Goal: Transaction & Acquisition: Purchase product/service

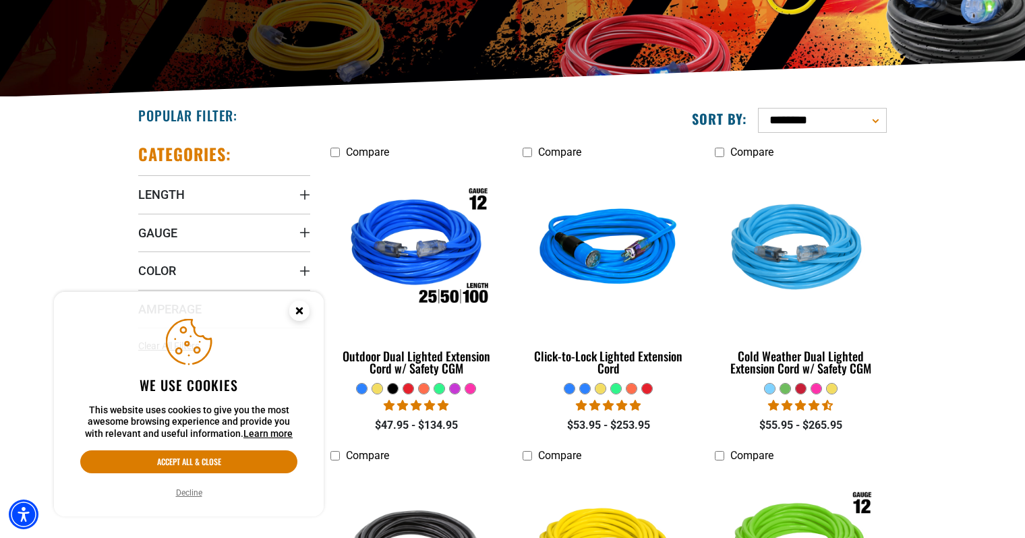
scroll to position [281, 0]
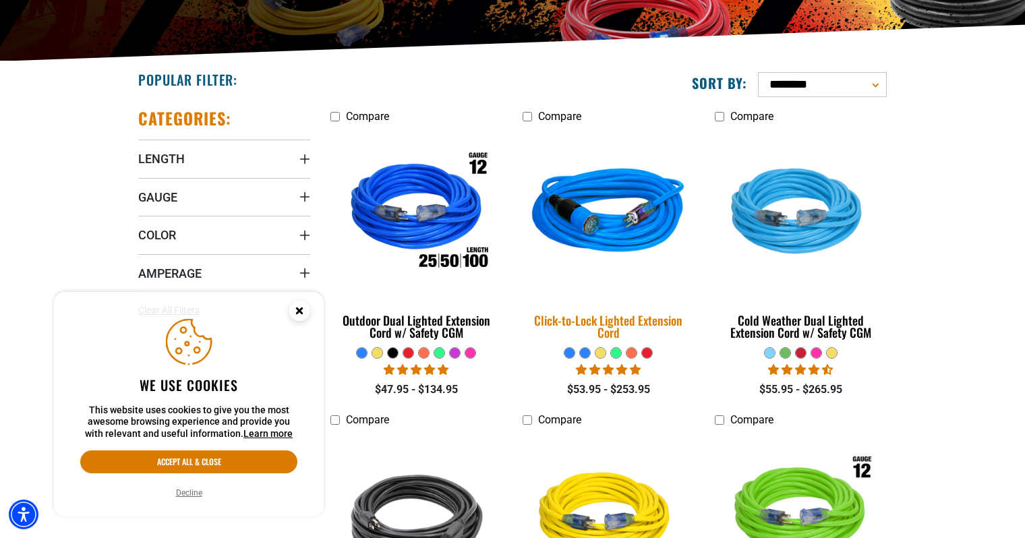
click at [608, 236] on img at bounding box center [608, 214] width 189 height 173
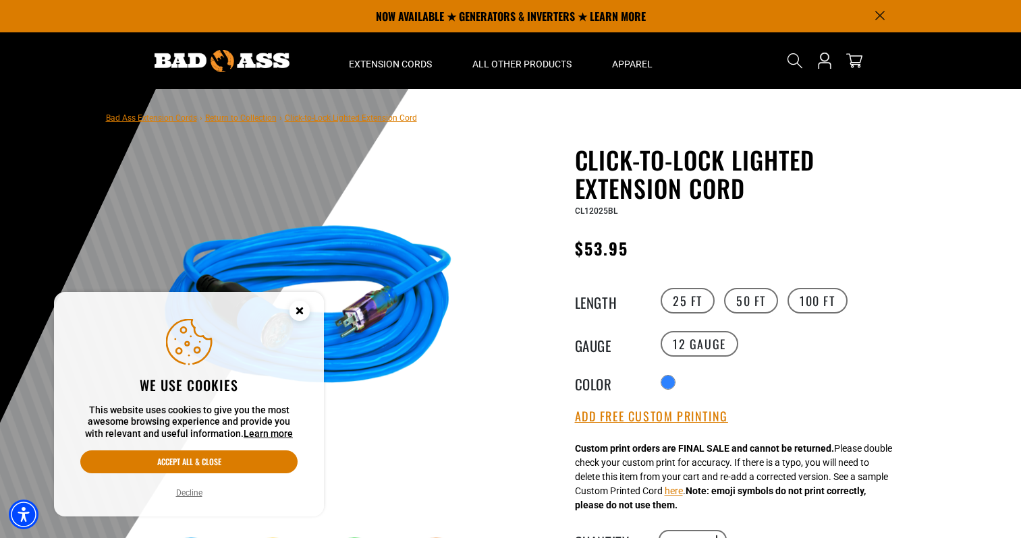
click at [190, 496] on button "Decline" at bounding box center [189, 492] width 34 height 13
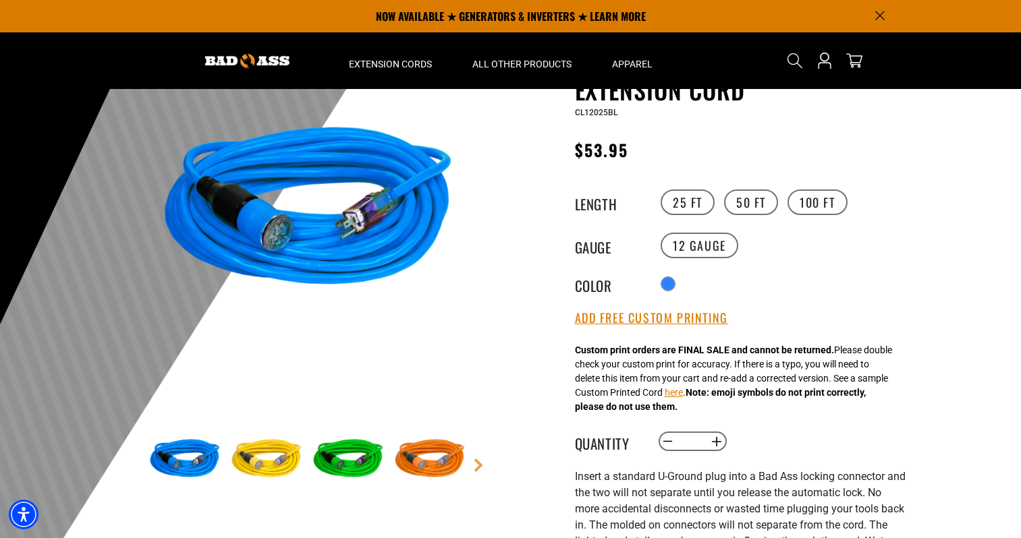
scroll to position [70, 0]
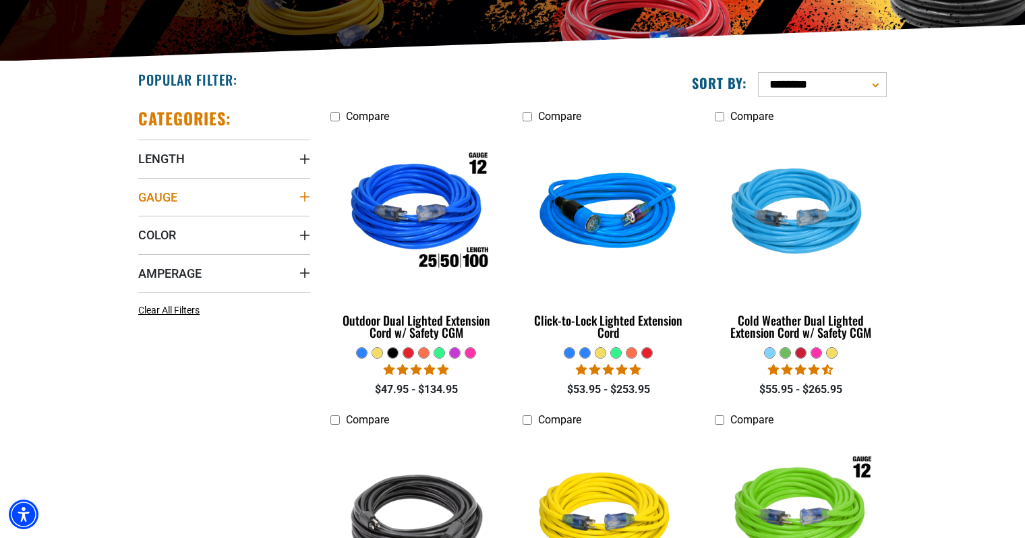
click at [306, 196] on icon "Gauge" at bounding box center [304, 196] width 9 height 9
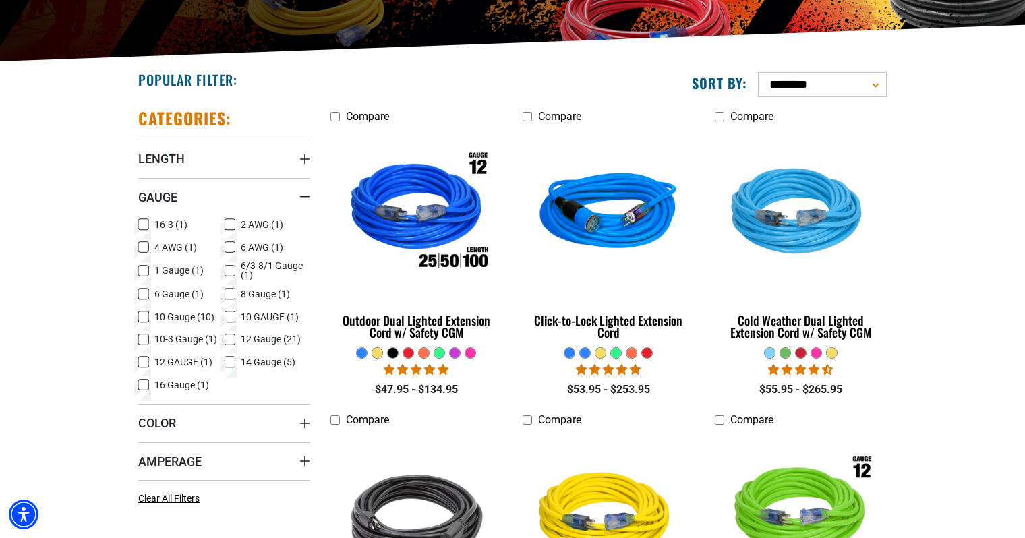
click at [230, 317] on icon at bounding box center [230, 317] width 11 height 18
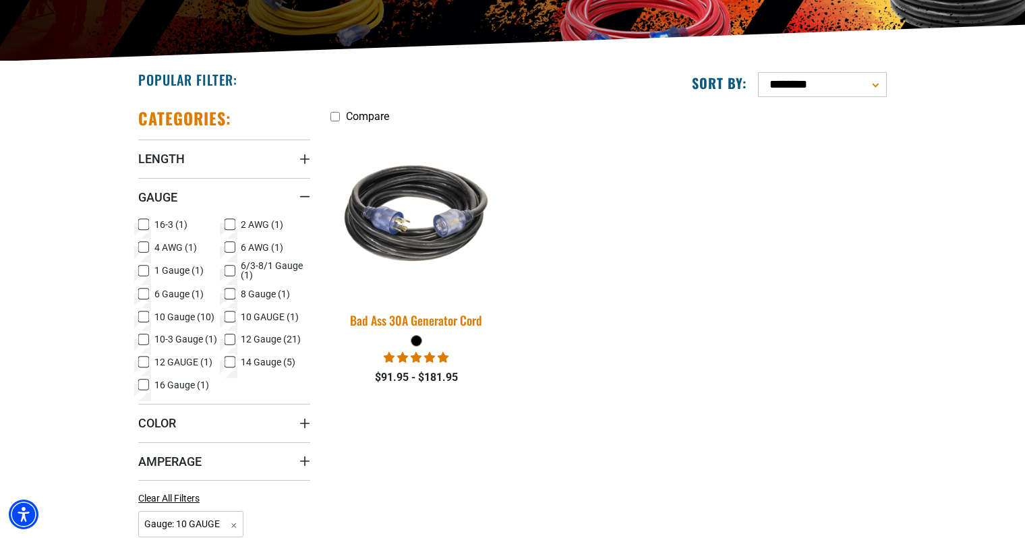
click at [417, 236] on img at bounding box center [416, 214] width 189 height 173
